Goal: Find specific page/section: Find specific page/section

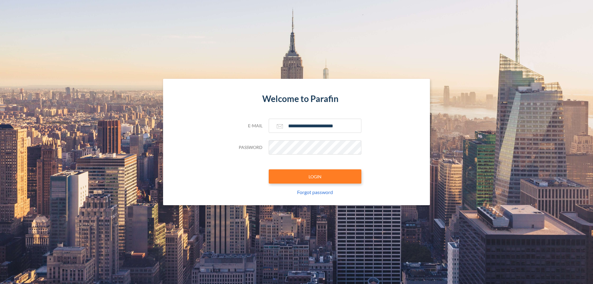
type input "**********"
click at [315, 176] on button "LOGIN" at bounding box center [315, 176] width 93 height 14
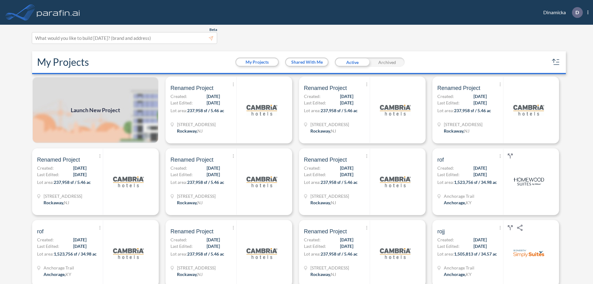
scroll to position [2, 0]
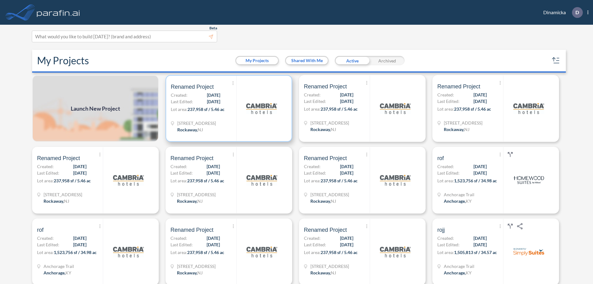
click at [228, 108] on p "Lot area: 237,958 sf / 5.46 ac" at bounding box center [204, 110] width 66 height 9
